Goal: Transaction & Acquisition: Download file/media

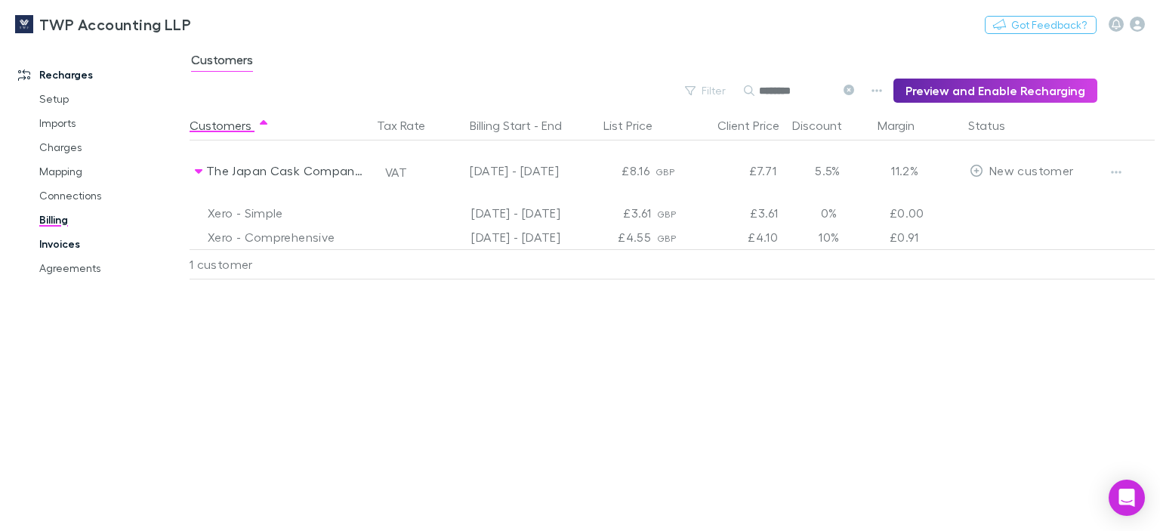
click at [57, 242] on link "Invoices" at bounding box center [111, 244] width 174 height 24
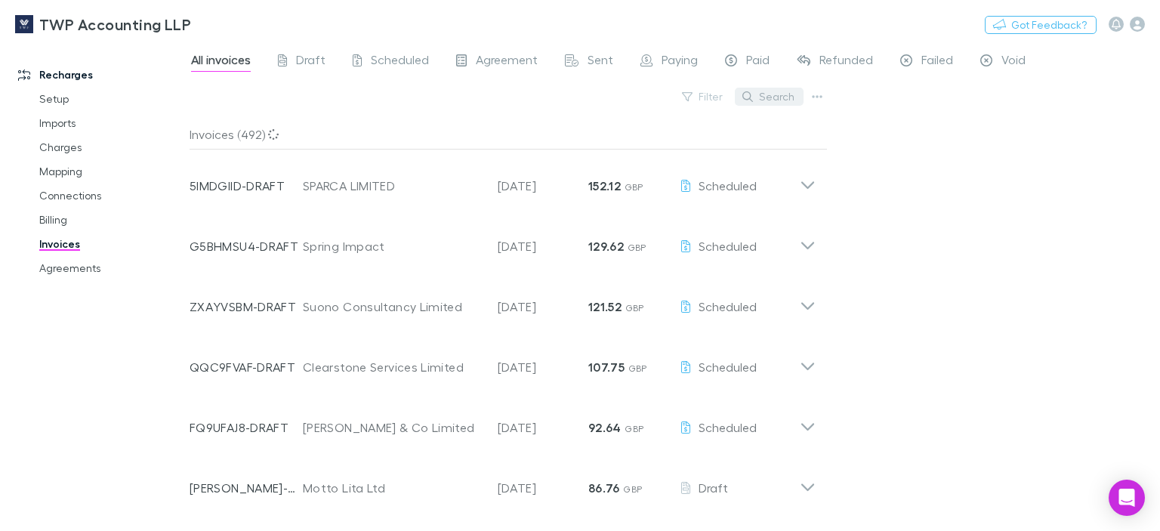
click at [780, 93] on button "Search" at bounding box center [769, 97] width 69 height 18
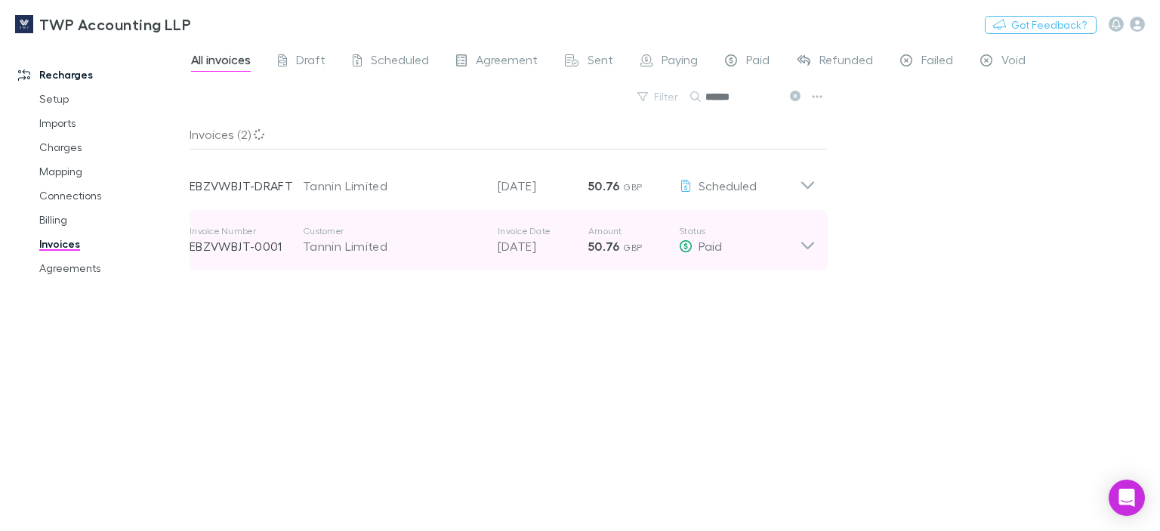
type input "******"
click at [807, 247] on icon at bounding box center [807, 246] width 13 height 8
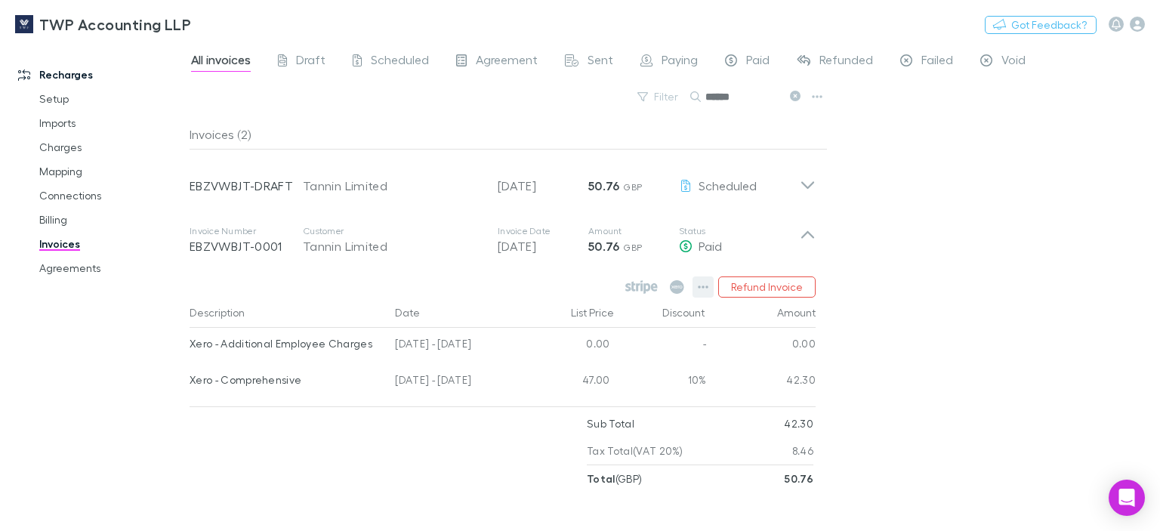
click at [703, 287] on icon "button" at bounding box center [703, 287] width 11 height 12
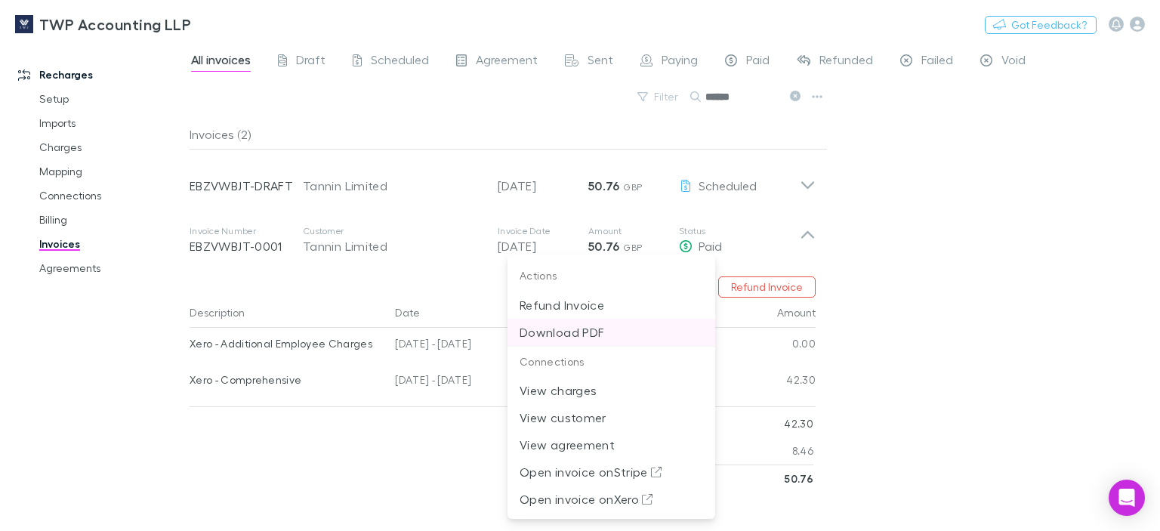
click at [562, 335] on p "Download PDF" at bounding box center [612, 332] width 184 height 18
